Goal: Information Seeking & Learning: Learn about a topic

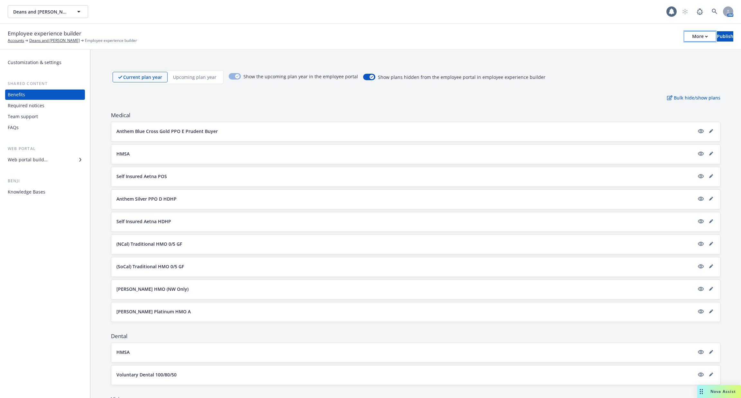
click at [692, 36] on div "More" at bounding box center [700, 37] width 16 height 10
click at [514, 120] on div "Medical Anthem Blue Cross Gold PPO E Prudent Buyer HMSA Self Insured Aetna POS …" at bounding box center [416, 216] width 610 height 210
click at [38, 113] on div "Team support" at bounding box center [45, 116] width 75 height 10
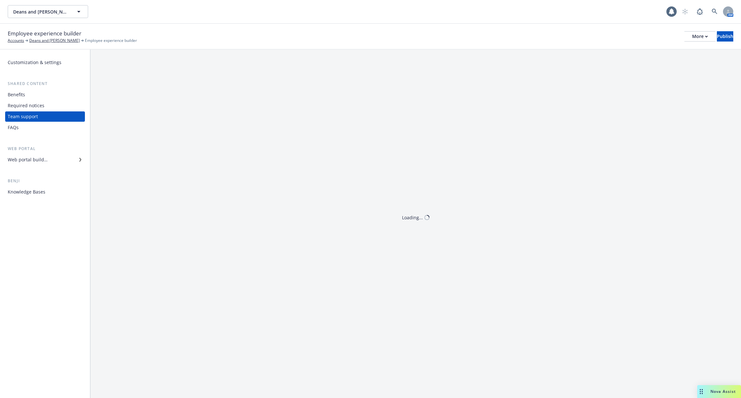
click at [36, 104] on div "Required notices" at bounding box center [26, 105] width 37 height 10
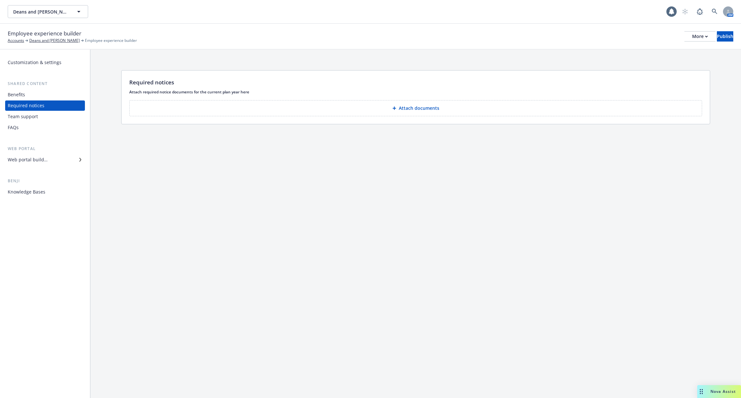
click at [32, 89] on div "Benefits" at bounding box center [45, 94] width 75 height 10
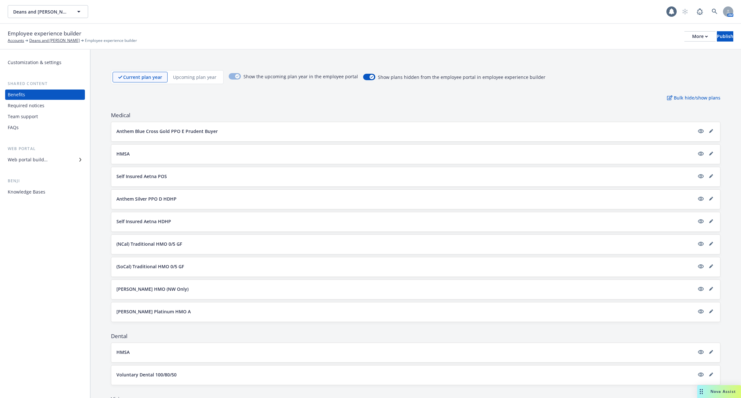
click at [683, 42] on div "Employee experience builder Accounts Deans and [PERSON_NAME] Employee experienc…" at bounding box center [371, 36] width 726 height 14
click at [692, 35] on div "More" at bounding box center [700, 37] width 16 height 10
click at [672, 62] on div "Copy preview link Copy portal link Configure test user to preview app" at bounding box center [647, 63] width 95 height 39
click at [51, 104] on div "Required notices" at bounding box center [45, 105] width 75 height 10
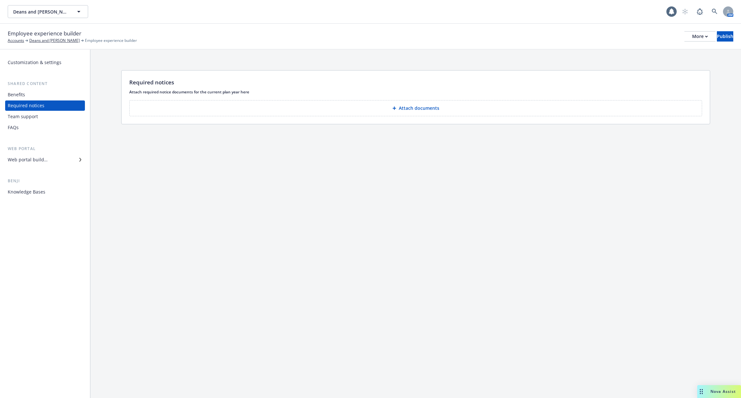
click at [49, 117] on div "Team support" at bounding box center [45, 116] width 75 height 10
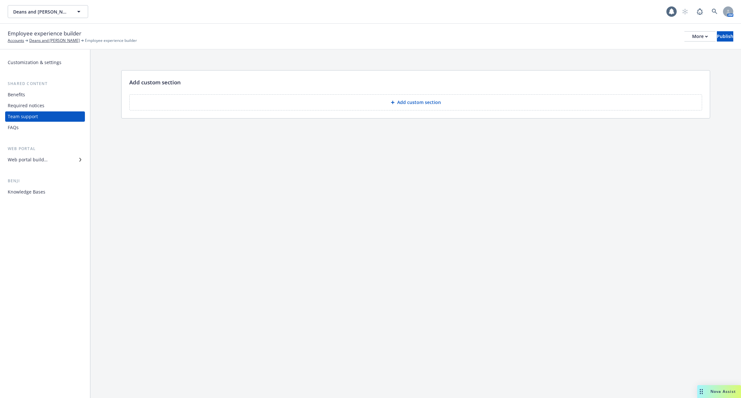
click at [47, 124] on div "FAQs" at bounding box center [45, 127] width 75 height 10
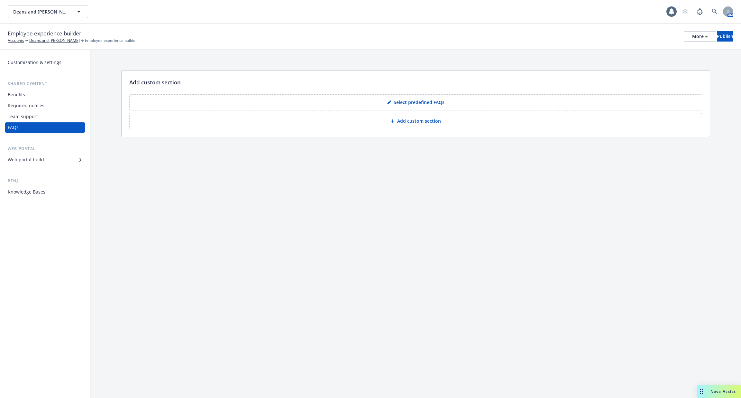
click at [47, 161] on div "Web portal builder" at bounding box center [45, 159] width 75 height 10
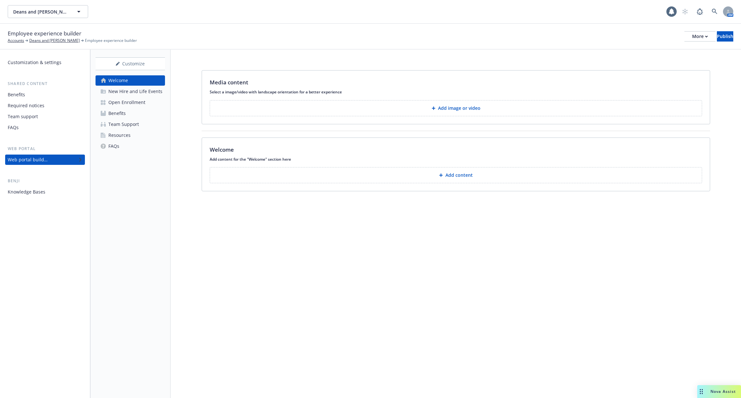
click at [117, 98] on div "Open Enrollment" at bounding box center [126, 102] width 37 height 10
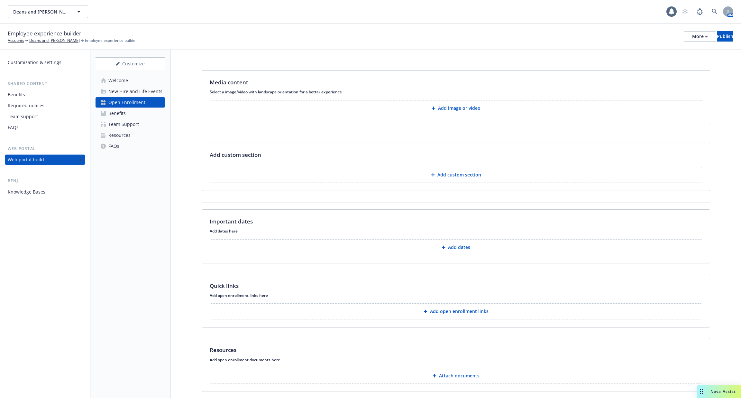
click at [126, 91] on div "New Hire and Life Events" at bounding box center [135, 91] width 54 height 10
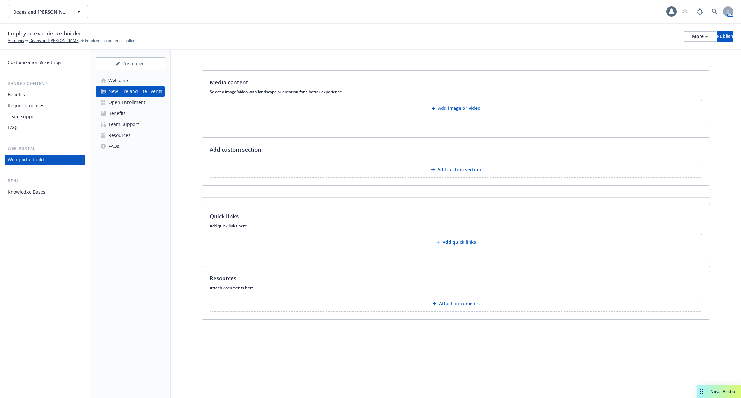
click at [35, 90] on div "Benefits" at bounding box center [45, 94] width 75 height 10
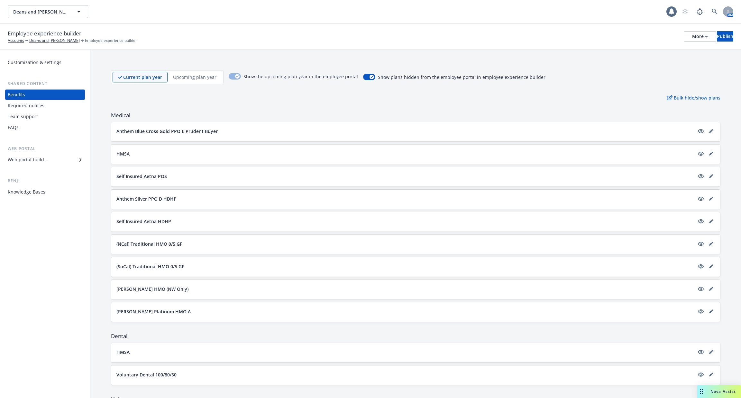
click at [143, 131] on p "Anthem Blue Cross Gold PPO E Prudent Buyer" at bounding box center [166, 131] width 101 height 7
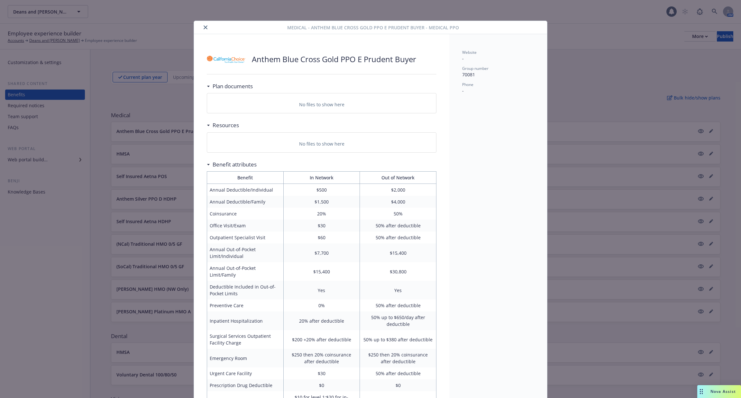
scroll to position [19, 0]
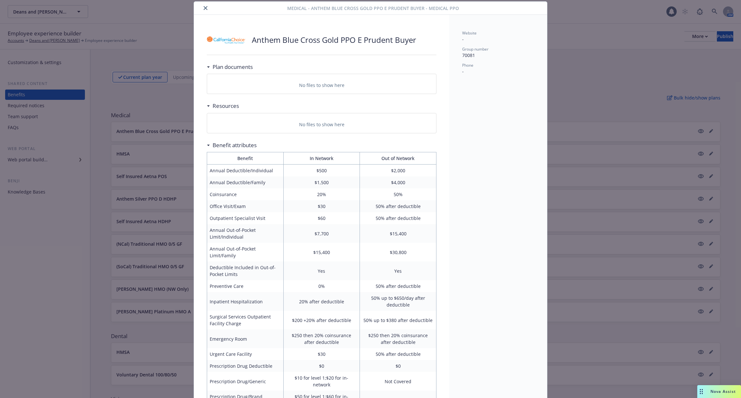
click at [145, 155] on div "Medical - Anthem Blue Cross Gold PPO E Prudent Buyer - Medical PPO Anthem Blue …" at bounding box center [370, 199] width 741 height 398
click at [205, 8] on icon "close" at bounding box center [206, 8] width 4 height 4
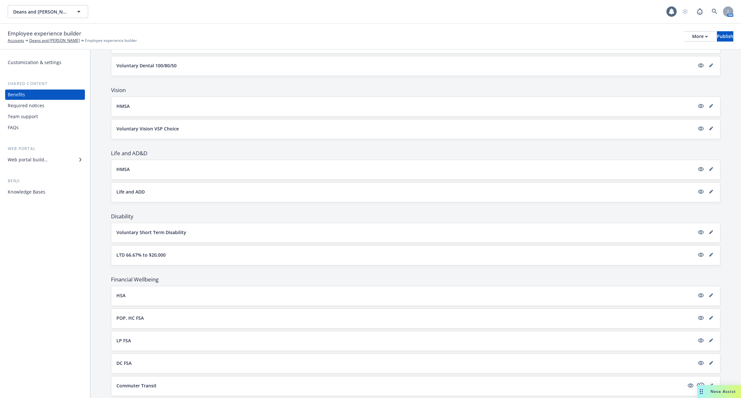
scroll to position [425, 0]
